Goal: Task Accomplishment & Management: Use online tool/utility

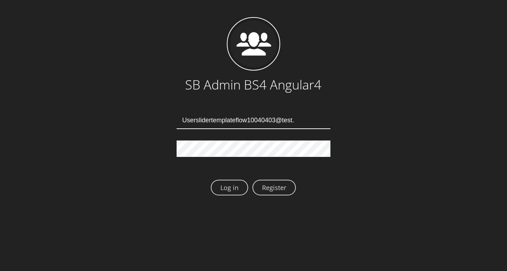
type input "Userslidertemplateflow10040403@test.qa"
type input "[EMAIL_ADDRESS][DOMAIN_NAME]"
